Goal: Task Accomplishment & Management: Manage account settings

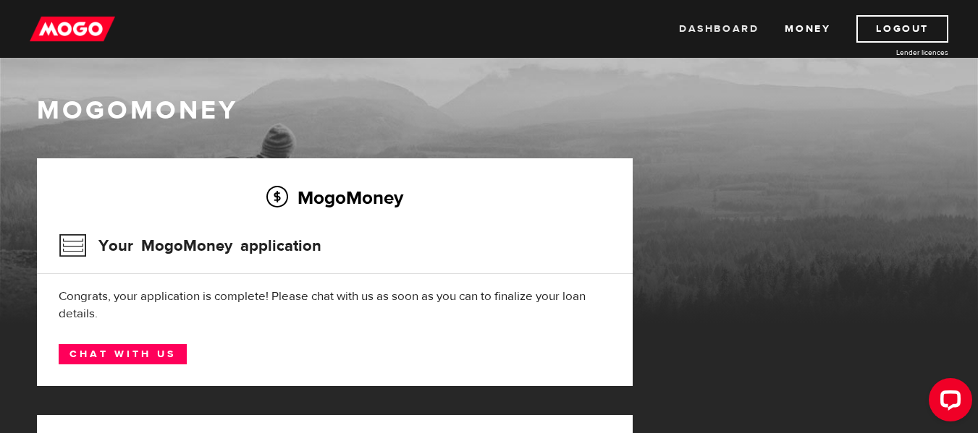
click at [718, 32] on link "Dashboard" at bounding box center [719, 28] width 80 height 27
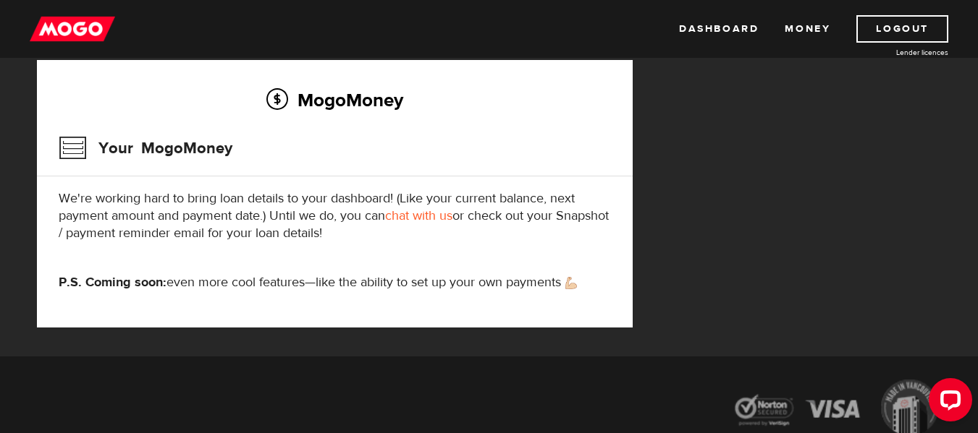
scroll to position [452, 0]
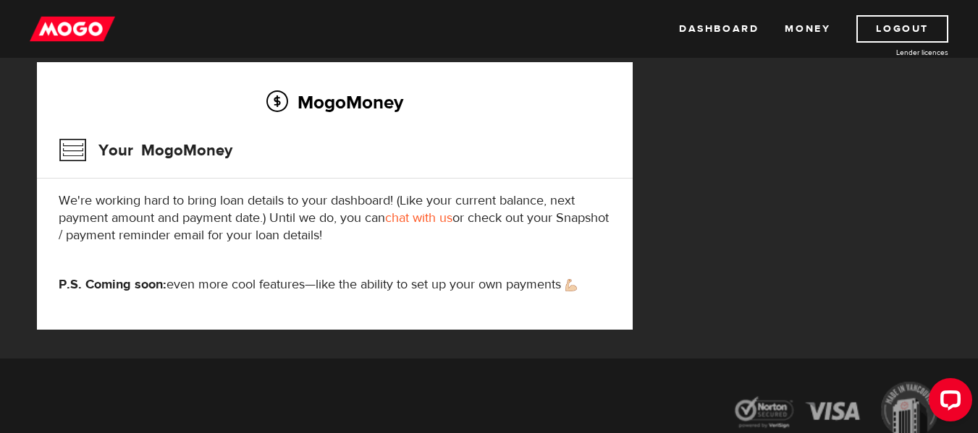
drag, startPoint x: 969, startPoint y: 313, endPoint x: 955, endPoint y: 294, distance: 23.9
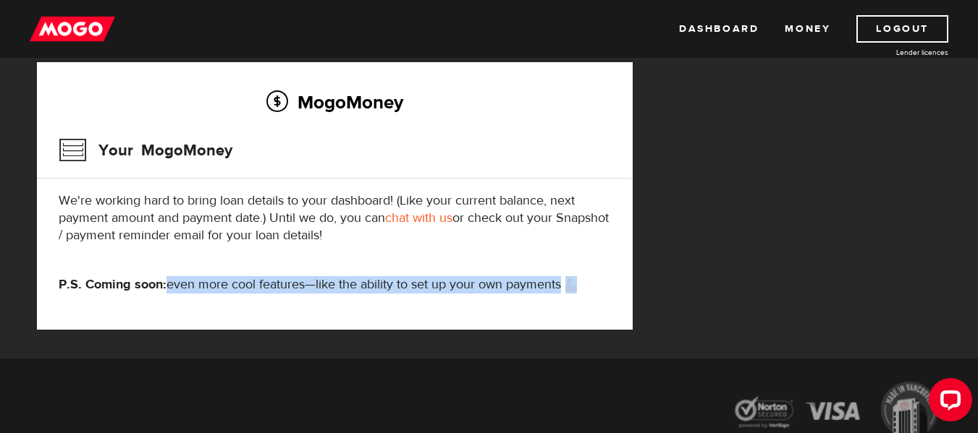
click at [905, 30] on link "Logout" at bounding box center [902, 28] width 92 height 27
